Goal: Information Seeking & Learning: Learn about a topic

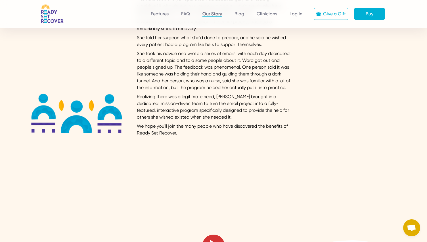
scroll to position [227, 0]
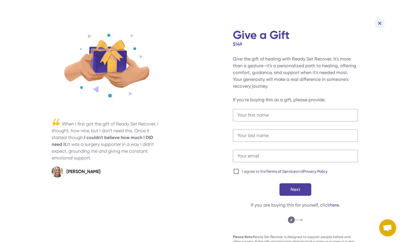
click at [376, 24] on div at bounding box center [379, 23] width 10 height 10
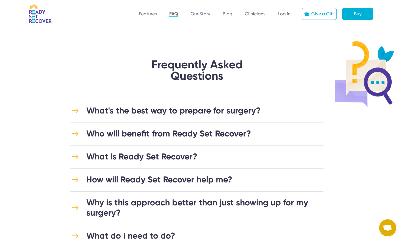
click at [195, 154] on div "What is Ready Set Recover?" at bounding box center [141, 157] width 111 height 10
